Goal: Transaction & Acquisition: Register for event/course

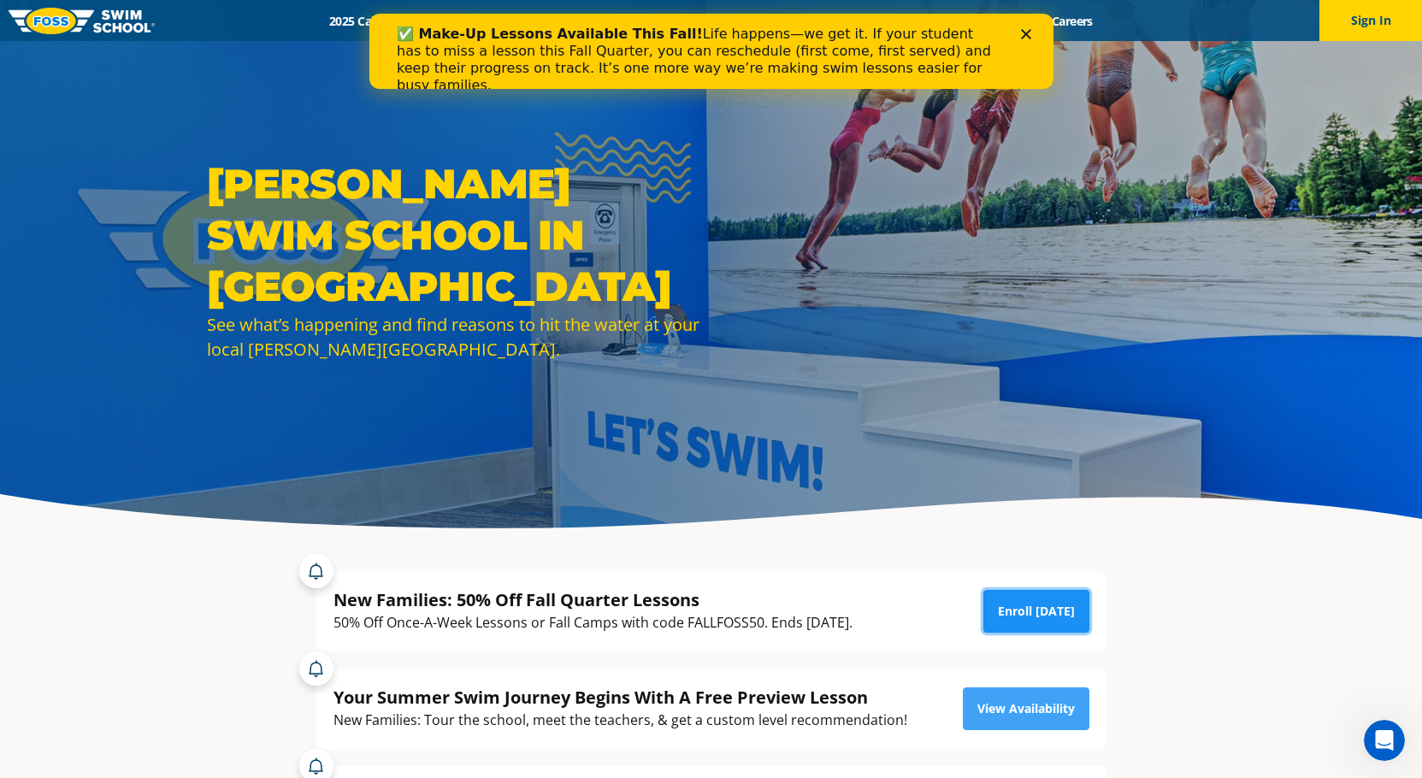
click at [1055, 614] on link "Enroll [DATE]" at bounding box center [1036, 611] width 106 height 43
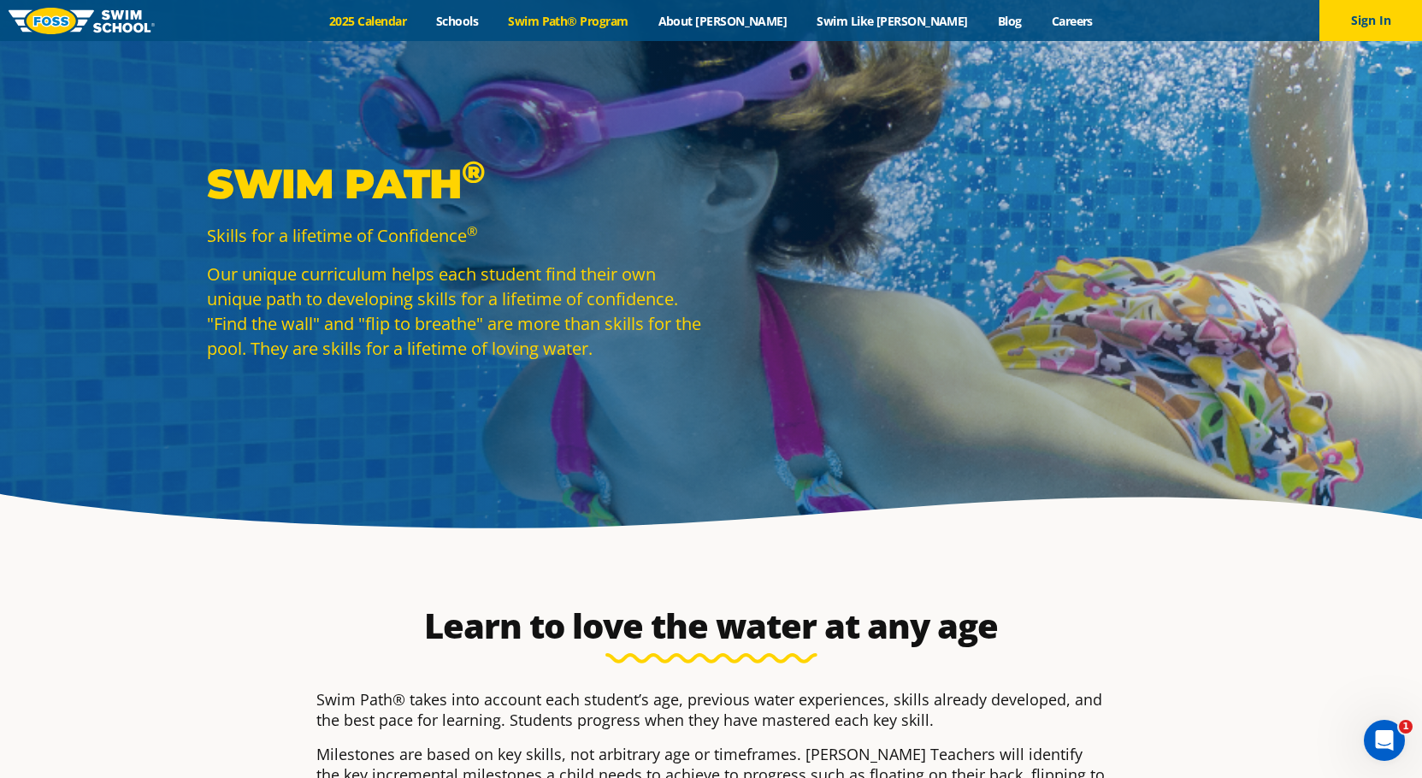
click at [422, 21] on link "2025 Calendar" at bounding box center [368, 21] width 107 height 16
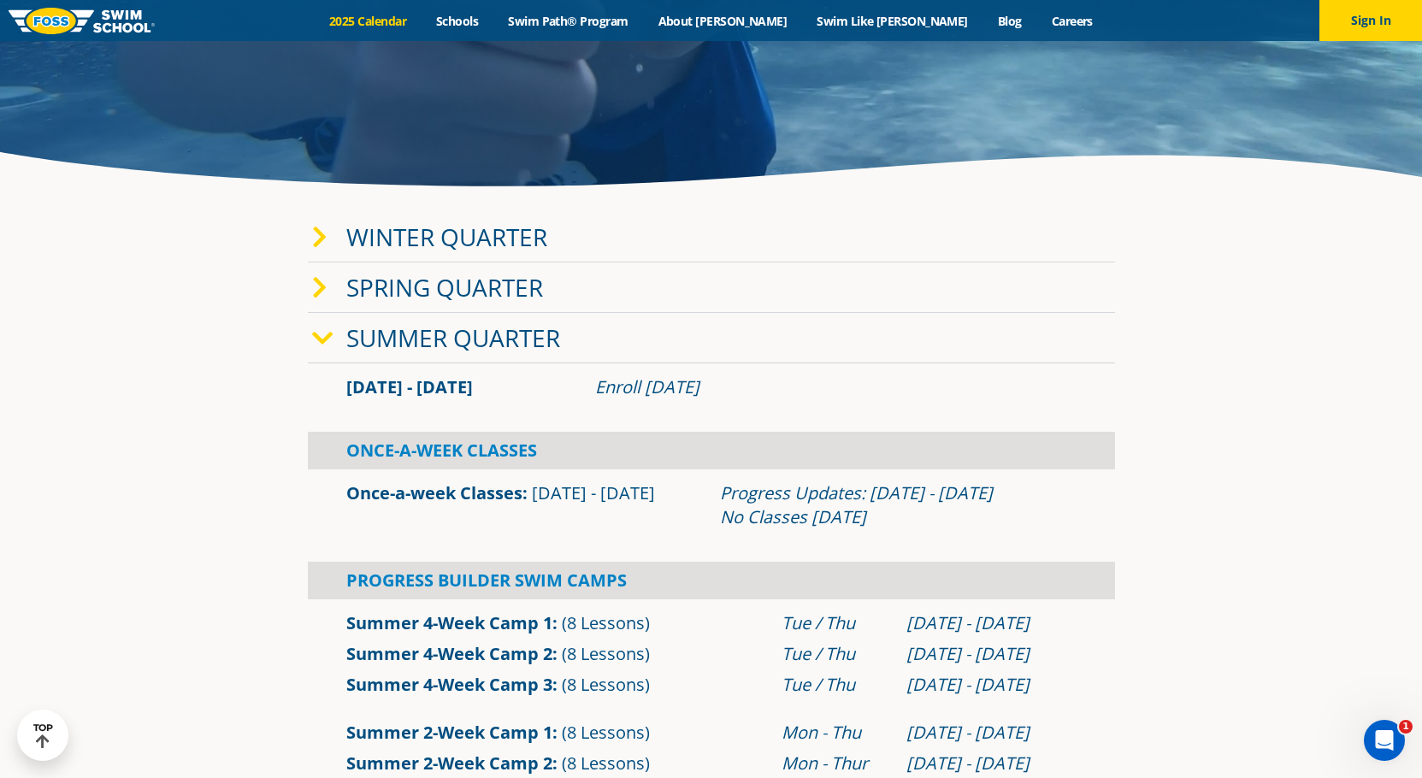
click at [310, 337] on div "Summer Quarter" at bounding box center [711, 338] width 807 height 50
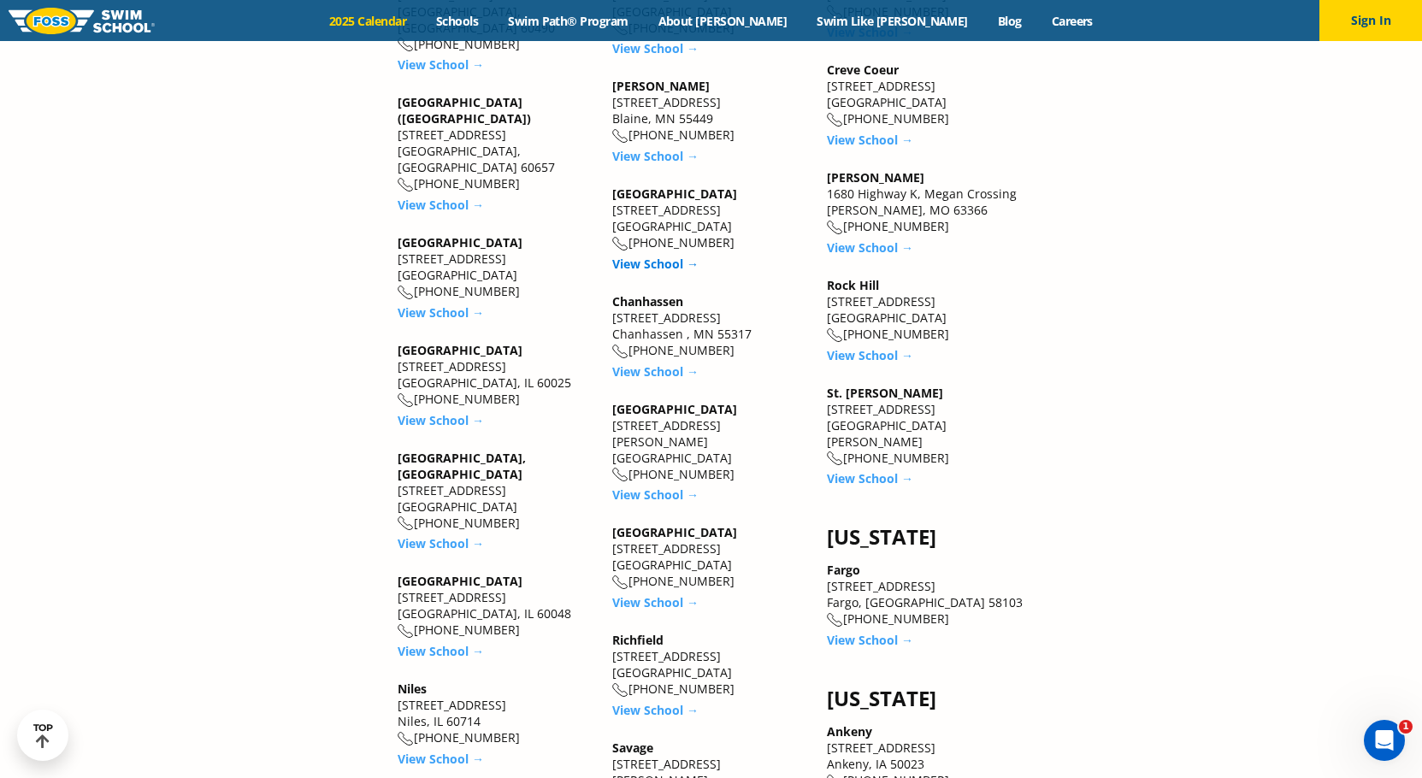
scroll to position [1881, 0]
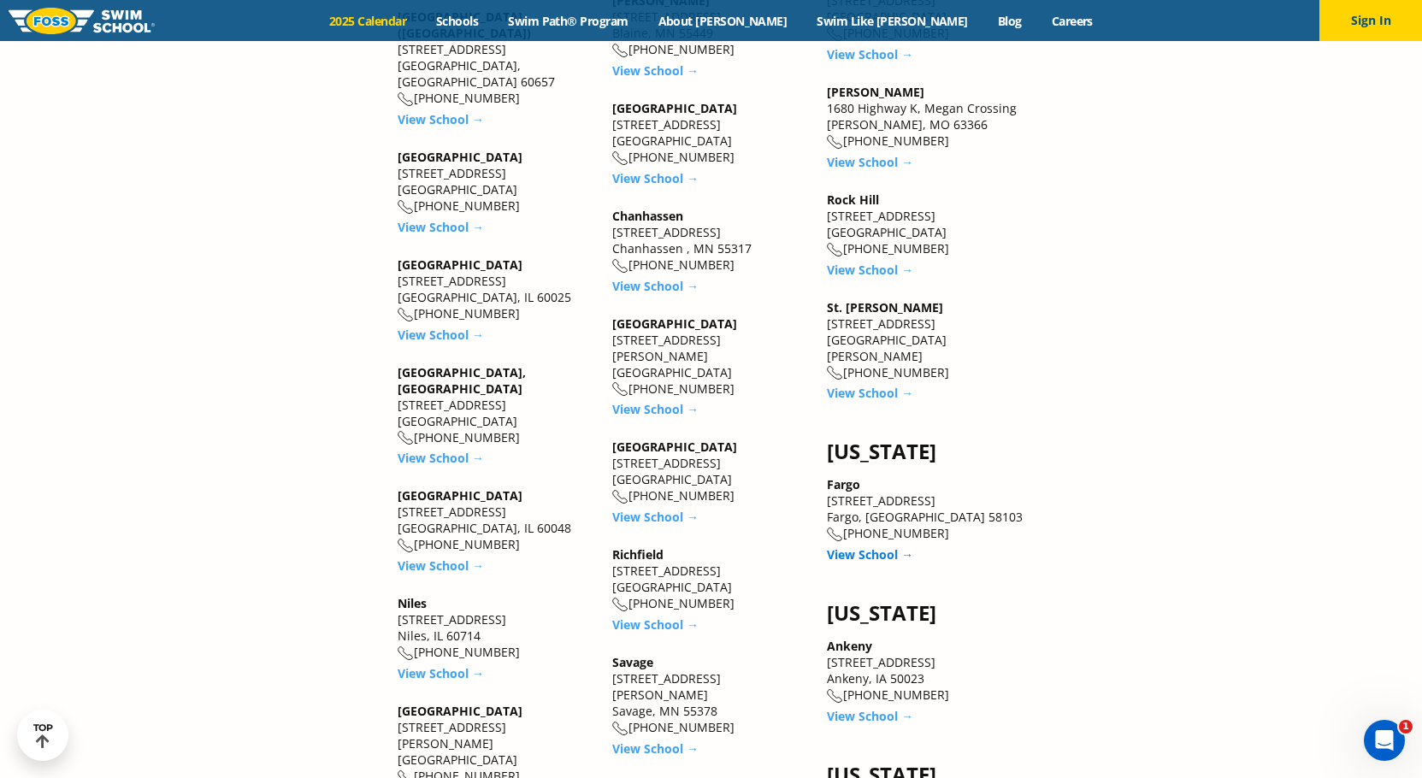
click at [853, 546] on link "View School →" at bounding box center [870, 554] width 86 height 16
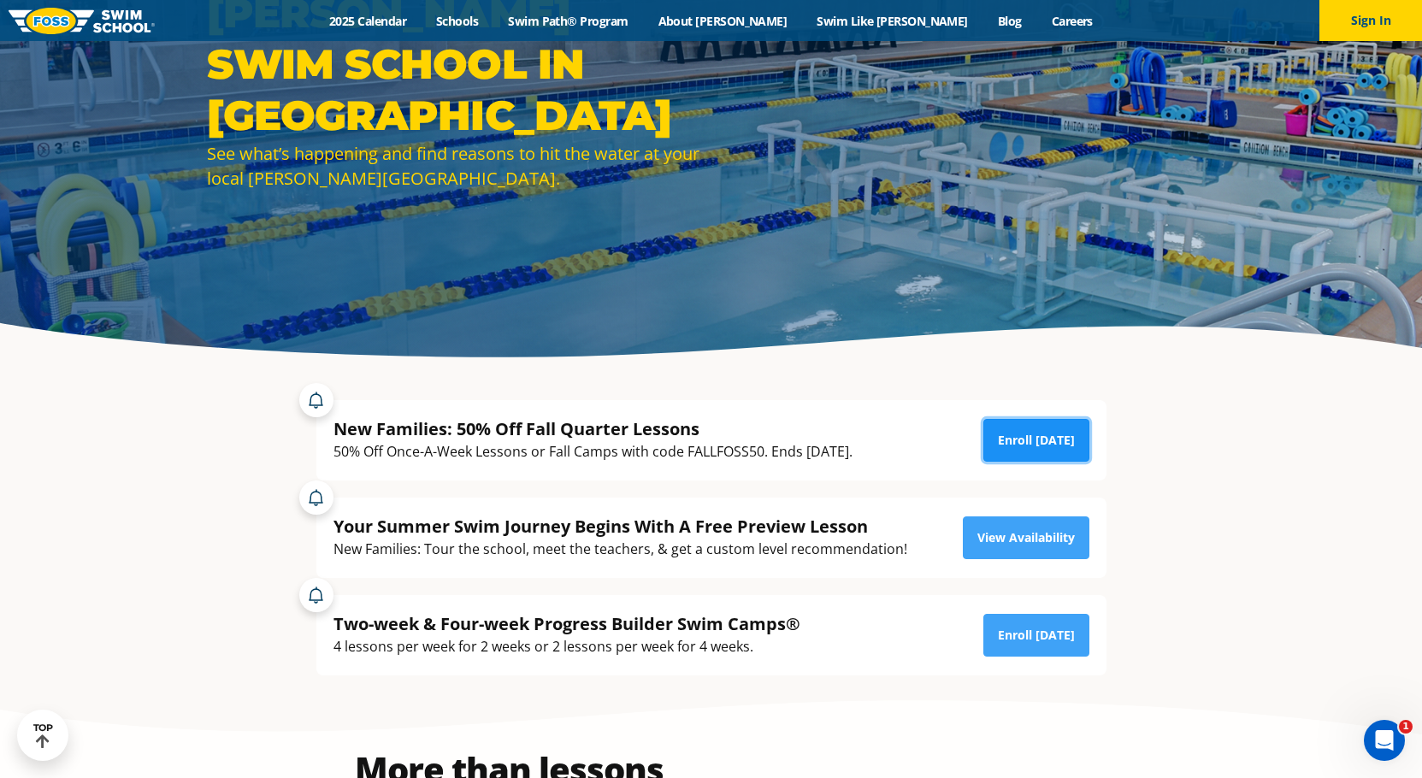
click at [1024, 439] on link "Enroll [DATE]" at bounding box center [1036, 440] width 106 height 43
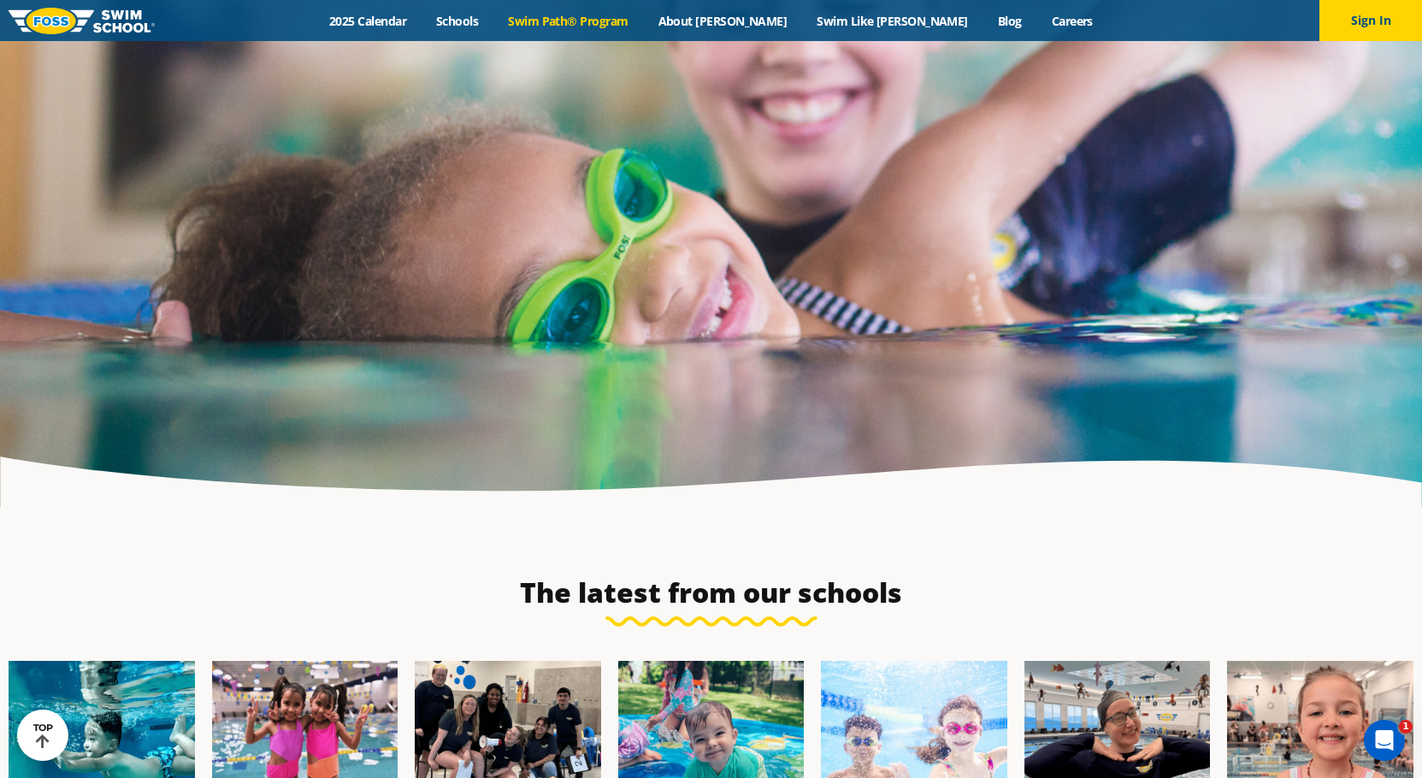
scroll to position [4360, 0]
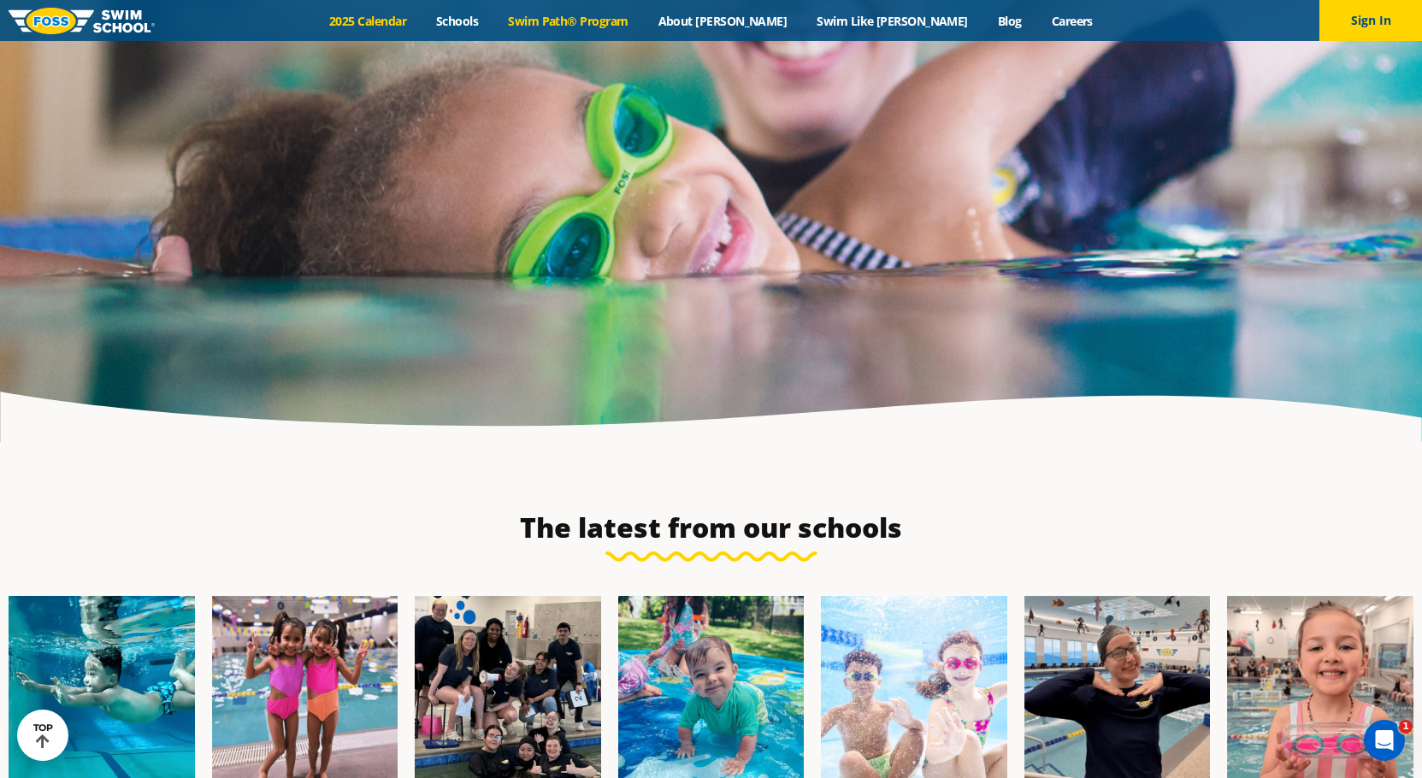
click at [422, 19] on link "2025 Calendar" at bounding box center [368, 21] width 107 height 16
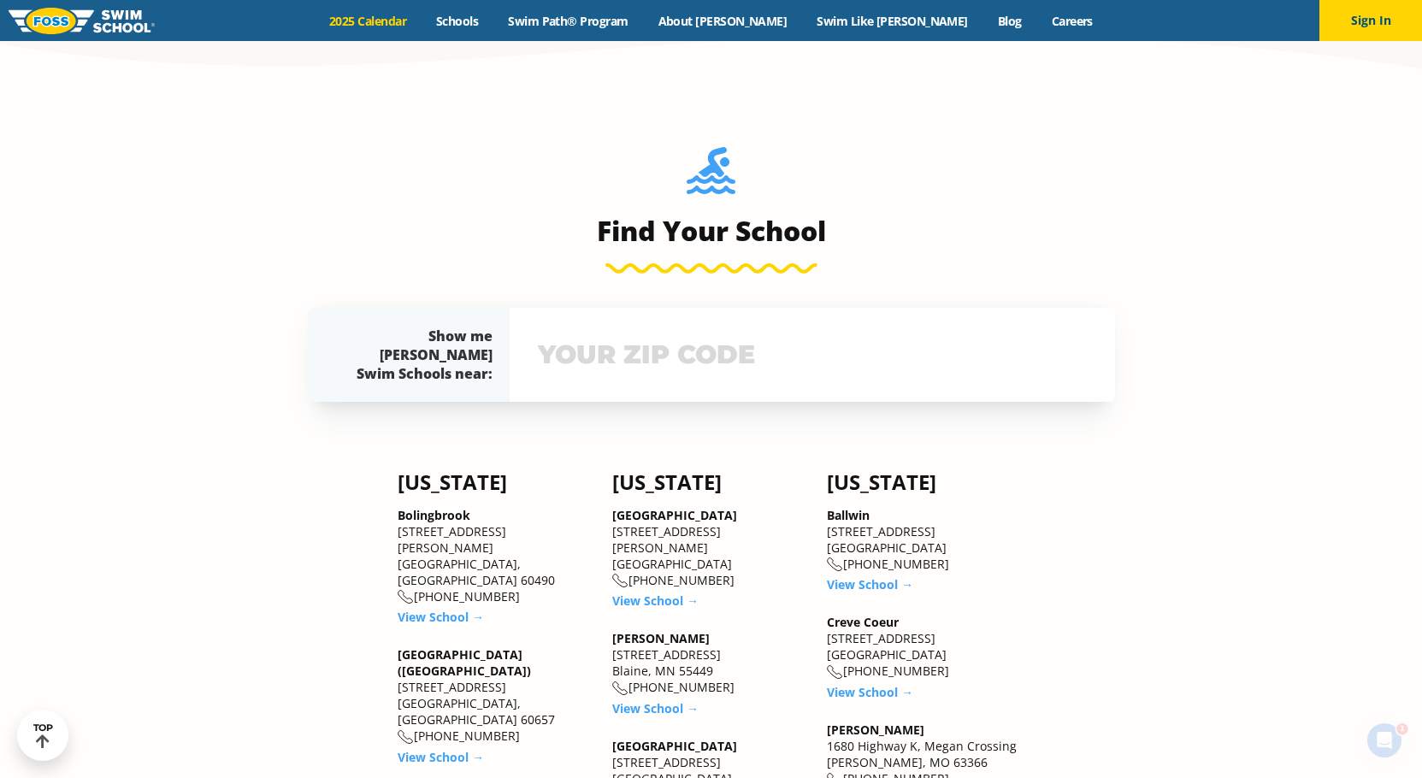
scroll to position [2308, 0]
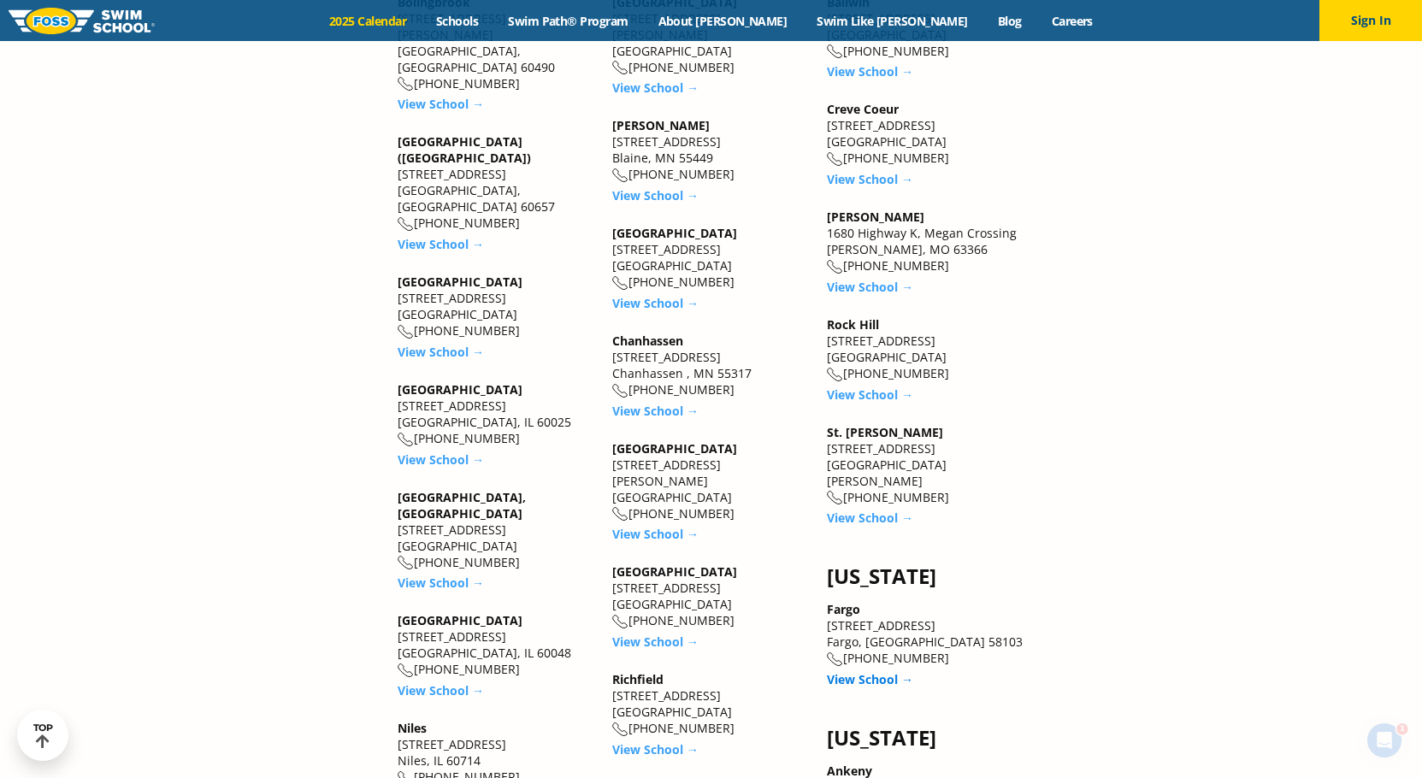
click at [871, 671] on link "View School →" at bounding box center [870, 679] width 86 height 16
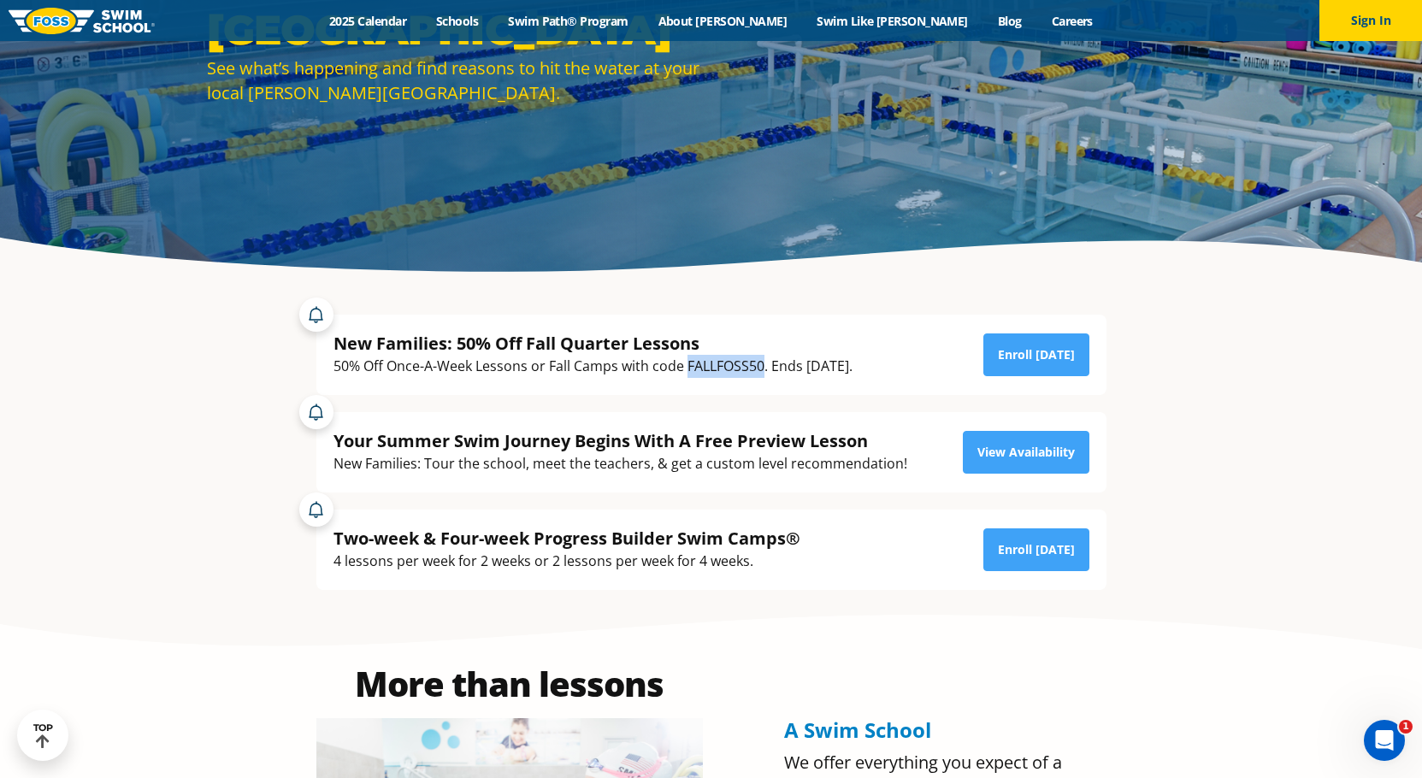
drag, startPoint x: 762, startPoint y: 364, endPoint x: 688, endPoint y: 368, distance: 73.7
click at [688, 368] on div "50% Off Once-A-Week Lessons or Fall Camps with code FALLFOSS50. Ends September …" at bounding box center [592, 366] width 519 height 23
copy div "FALLFOSS50"
click at [1064, 351] on link "Enroll Today" at bounding box center [1036, 354] width 106 height 43
